Goal: Information Seeking & Learning: Understand process/instructions

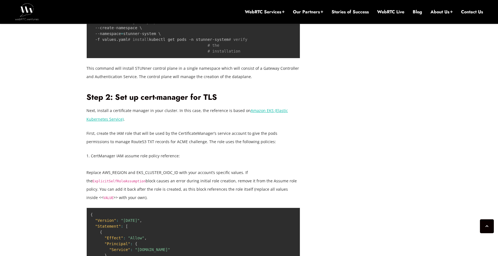
scroll to position [1082, 0]
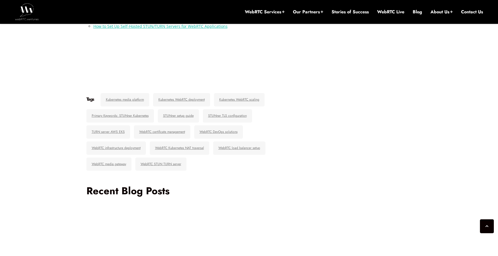
scroll to position [3838, 0]
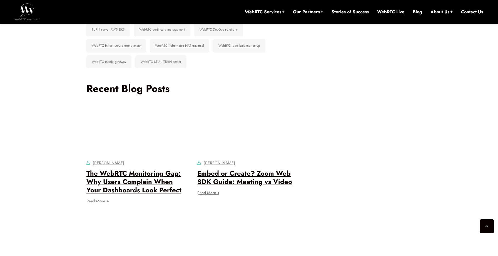
scroll to position [3818, 0]
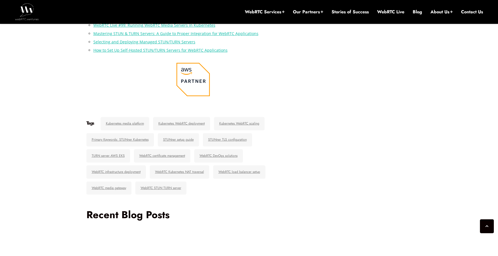
scroll to position [3812, 0]
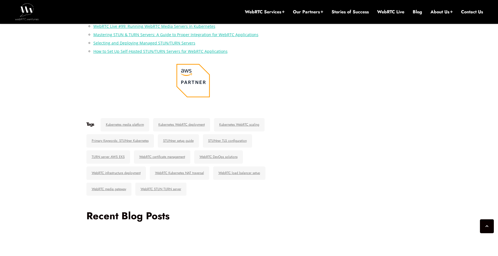
drag, startPoint x: 249, startPoint y: 84, endPoint x: 89, endPoint y: 89, distance: 159.5
drag, startPoint x: 246, startPoint y: 84, endPoint x: 99, endPoint y: 84, distance: 147.0
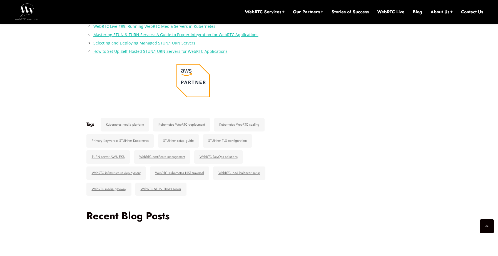
drag, startPoint x: 90, startPoint y: 86, endPoint x: 151, endPoint y: 87, distance: 61.4
drag, startPoint x: 144, startPoint y: 132, endPoint x: 116, endPoint y: 132, distance: 28.1
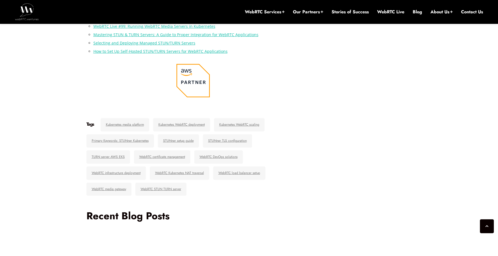
copy code "b4KSUjMSnKNo"
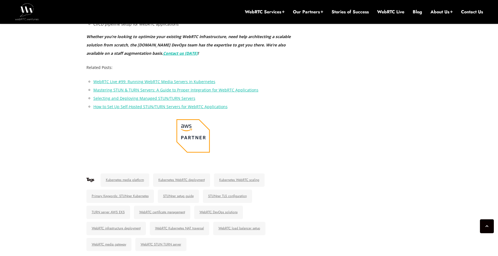
scroll to position [3738, 0]
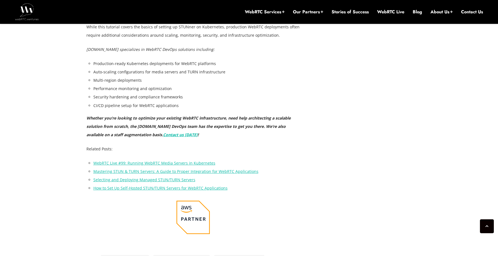
scroll to position [3673, 0]
